Goal: Information Seeking & Learning: Check status

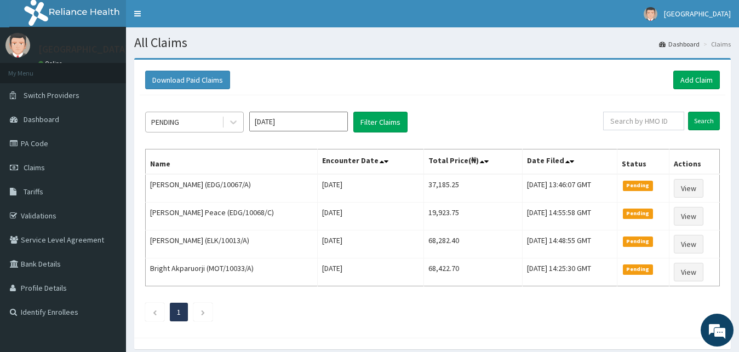
click at [179, 119] on div "PENDING" at bounding box center [165, 122] width 28 height 11
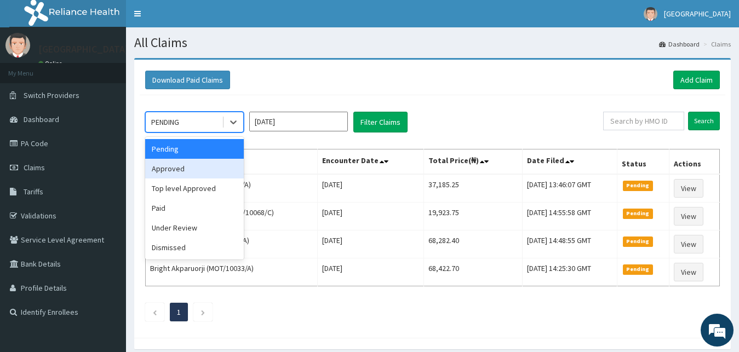
click at [178, 168] on div "Approved" at bounding box center [194, 169] width 99 height 20
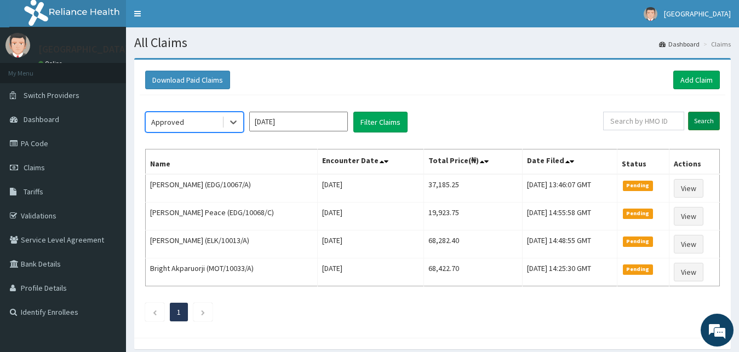
click at [698, 119] on input "Search" at bounding box center [704, 121] width 32 height 19
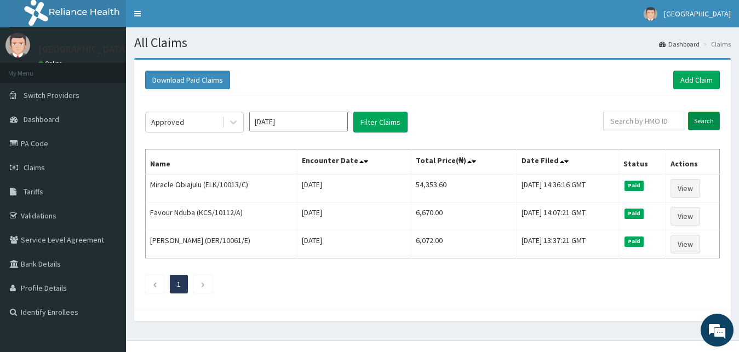
click at [698, 119] on input "Search" at bounding box center [704, 121] width 32 height 19
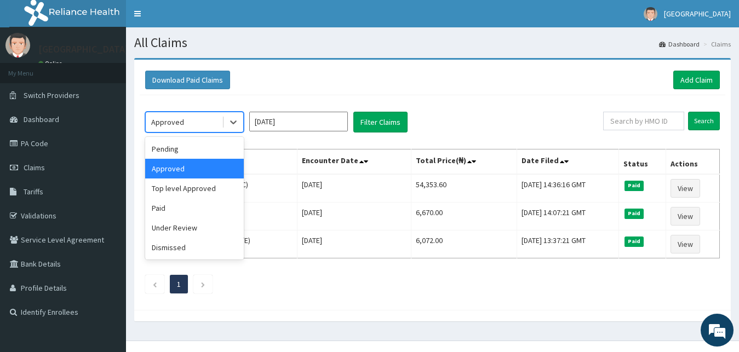
click at [209, 121] on div "Approved" at bounding box center [184, 122] width 76 height 18
click at [199, 212] on div "Paid" at bounding box center [194, 208] width 99 height 20
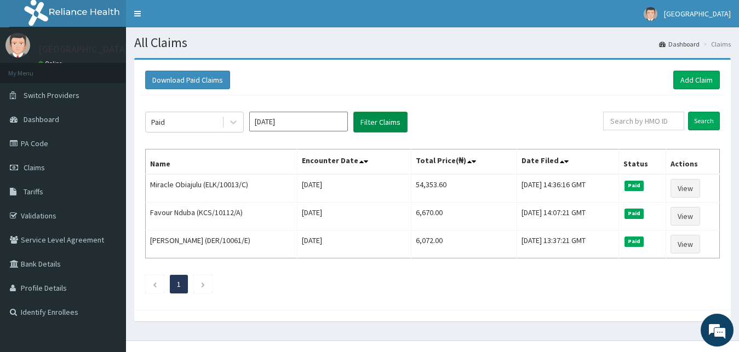
click at [400, 129] on button "Filter Claims" at bounding box center [380, 122] width 54 height 21
click at [392, 122] on button "Filter Claims" at bounding box center [380, 122] width 54 height 21
click at [202, 123] on div "Paid" at bounding box center [184, 122] width 76 height 18
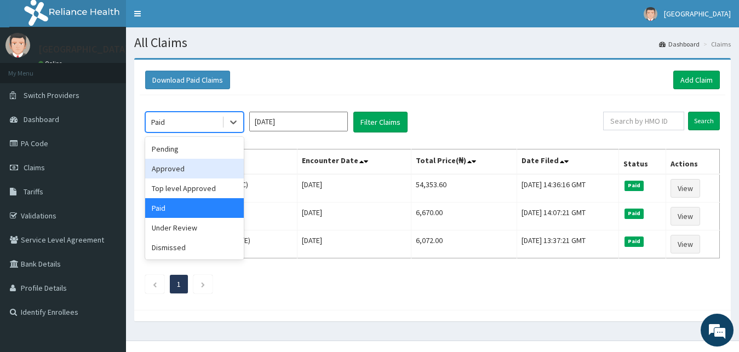
click at [199, 163] on div "Approved" at bounding box center [194, 169] width 99 height 20
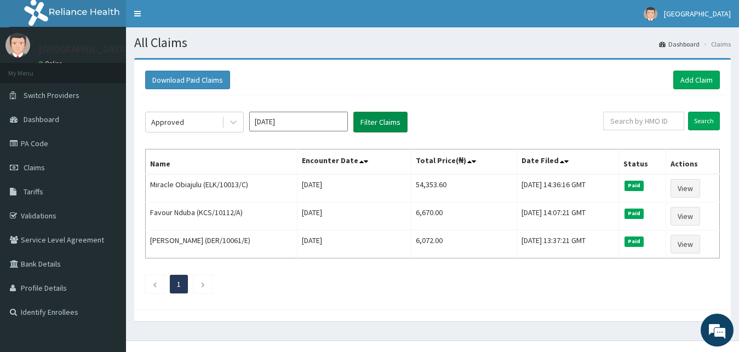
click at [366, 127] on button "Filter Claims" at bounding box center [380, 122] width 54 height 21
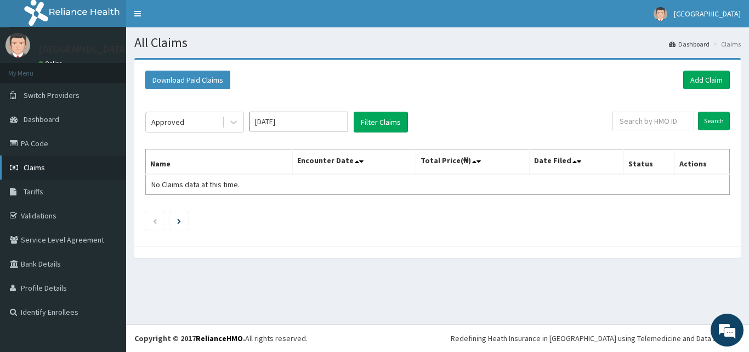
click at [80, 171] on link "Claims" at bounding box center [63, 168] width 126 height 24
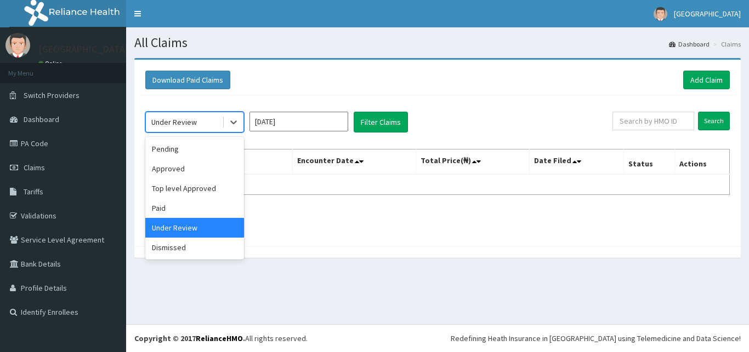
click at [200, 119] on div "Under Review" at bounding box center [184, 122] width 76 height 18
click at [203, 144] on div "Pending" at bounding box center [194, 149] width 99 height 20
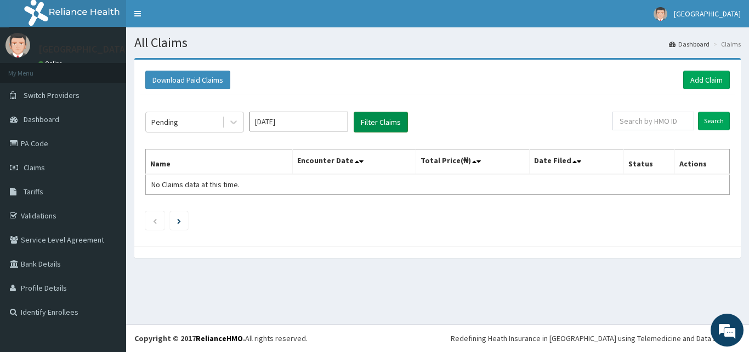
click at [358, 115] on button "Filter Claims" at bounding box center [380, 122] width 54 height 21
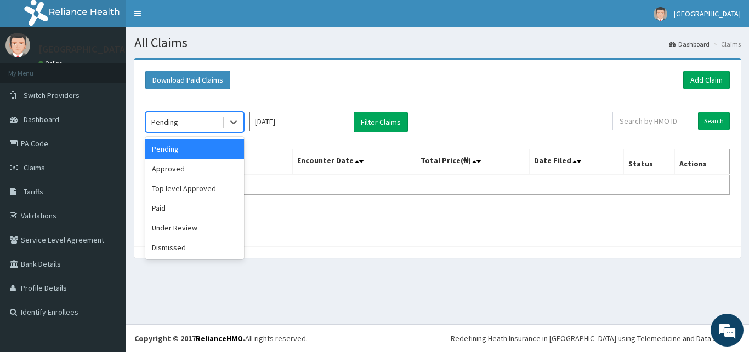
click at [208, 126] on div "Pending" at bounding box center [184, 122] width 76 height 18
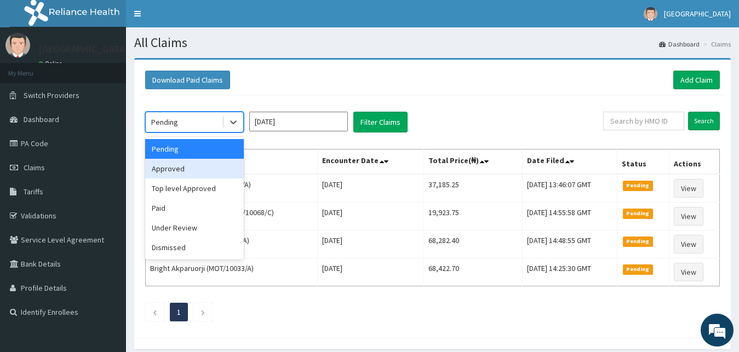
click at [204, 168] on div "Approved" at bounding box center [194, 169] width 99 height 20
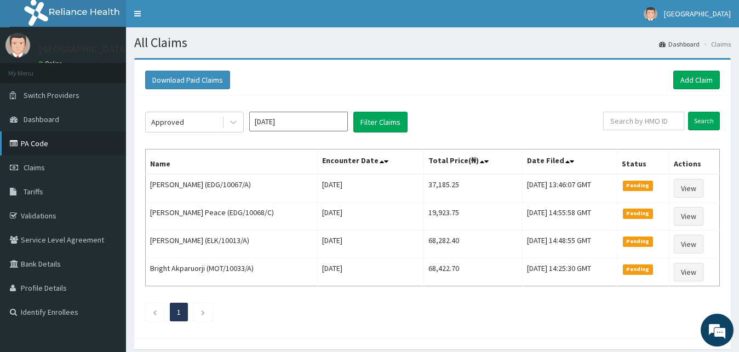
click at [85, 151] on link "PA Code" at bounding box center [63, 144] width 126 height 24
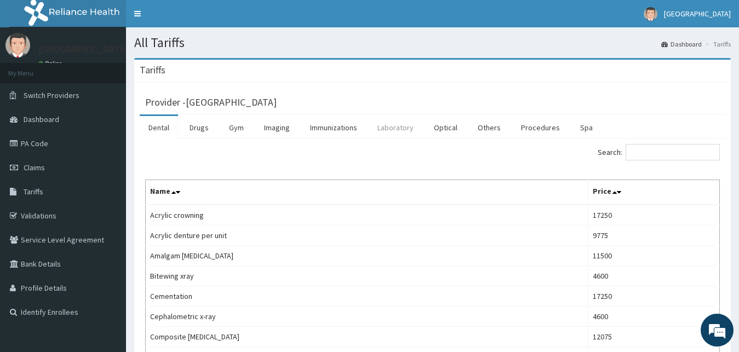
click at [396, 129] on link "Laboratory" at bounding box center [396, 127] width 54 height 23
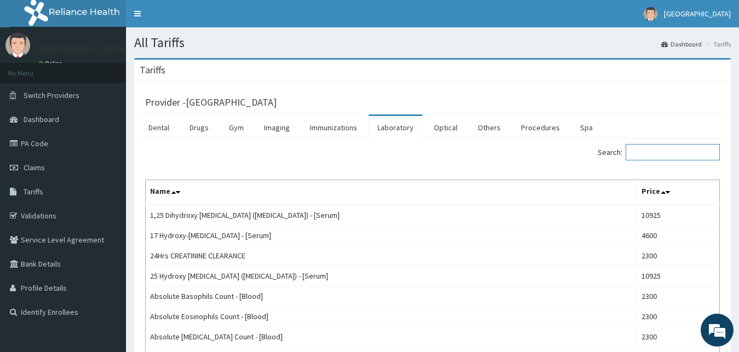
click at [649, 152] on input "Search:" at bounding box center [673, 152] width 94 height 16
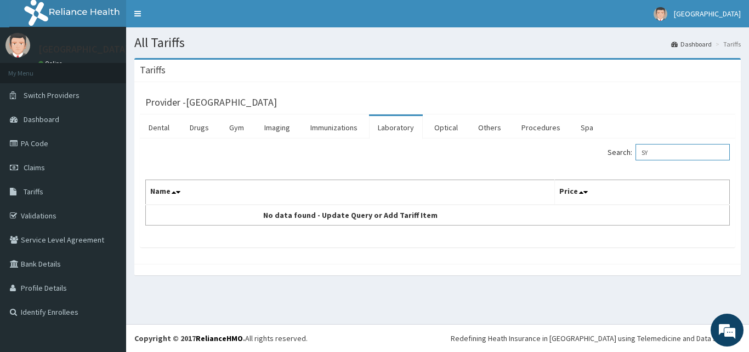
type input "S"
type input "V"
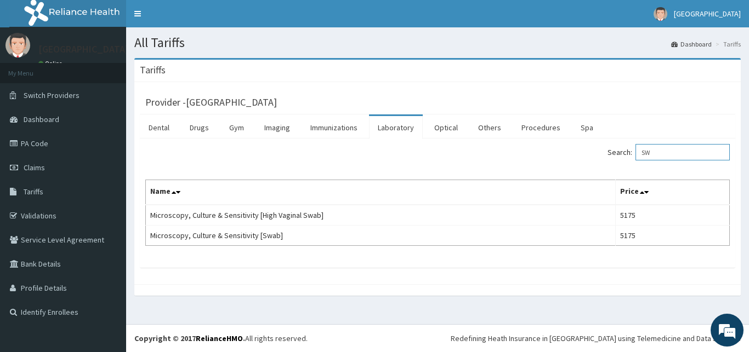
type input "S"
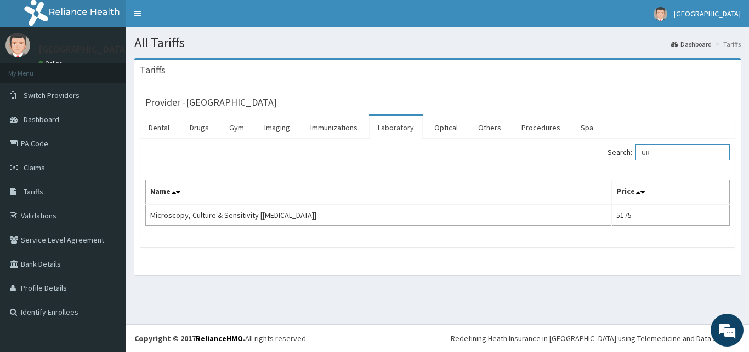
type input "U"
type input "S"
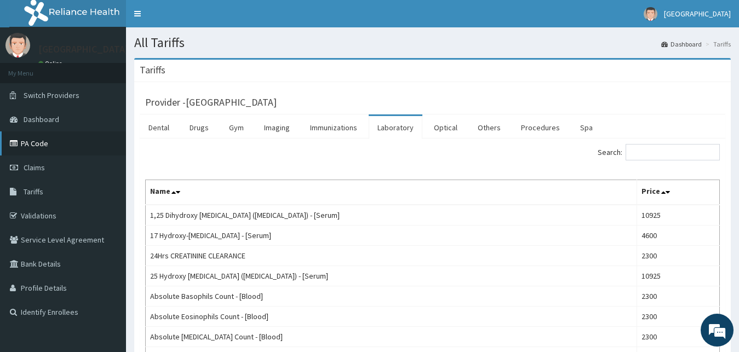
click at [93, 141] on link "PA Code" at bounding box center [63, 144] width 126 height 24
